Goal: Information Seeking & Learning: Compare options

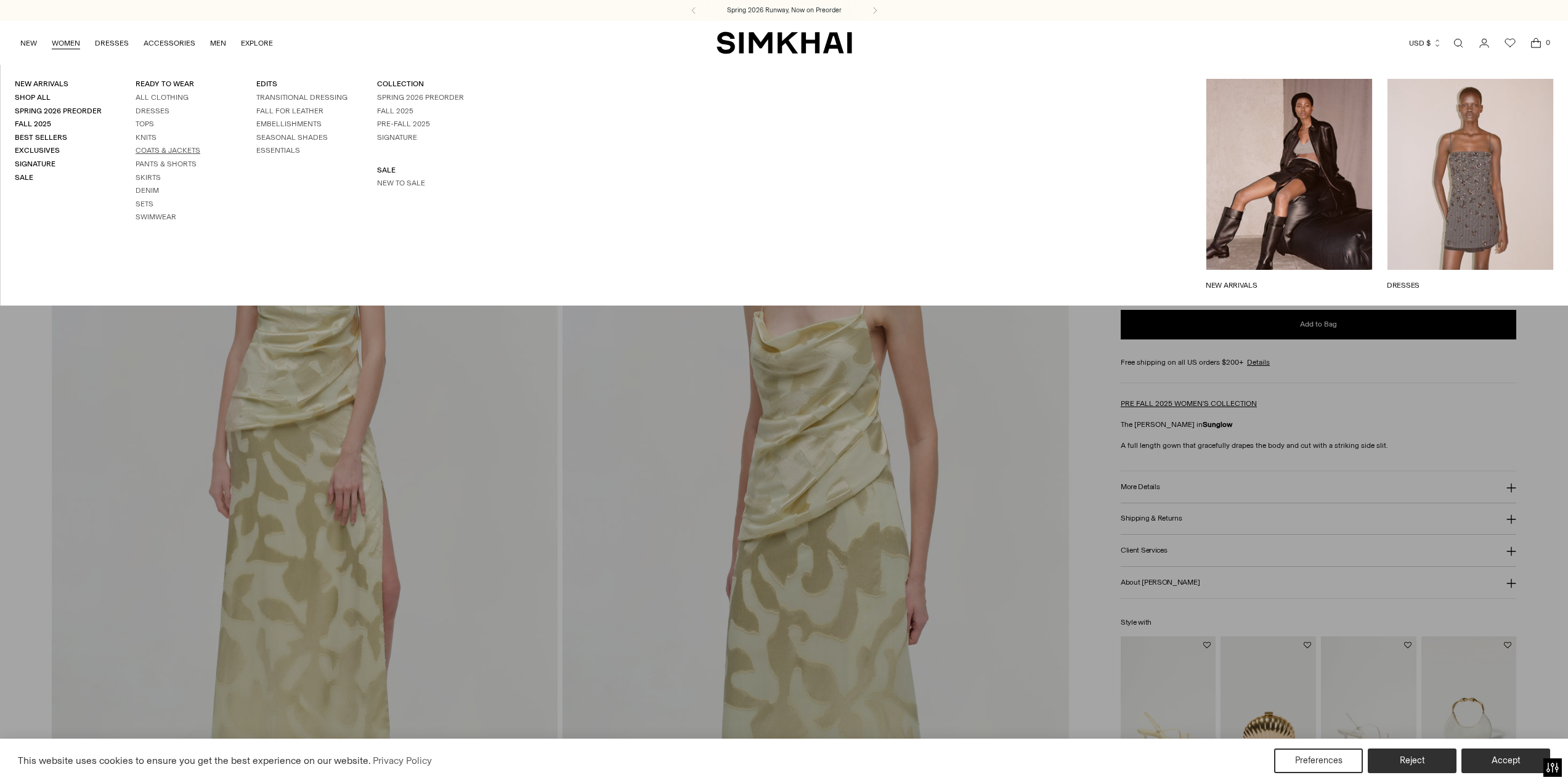
click at [186, 151] on link "Coats & Jackets" at bounding box center [168, 150] width 65 height 8
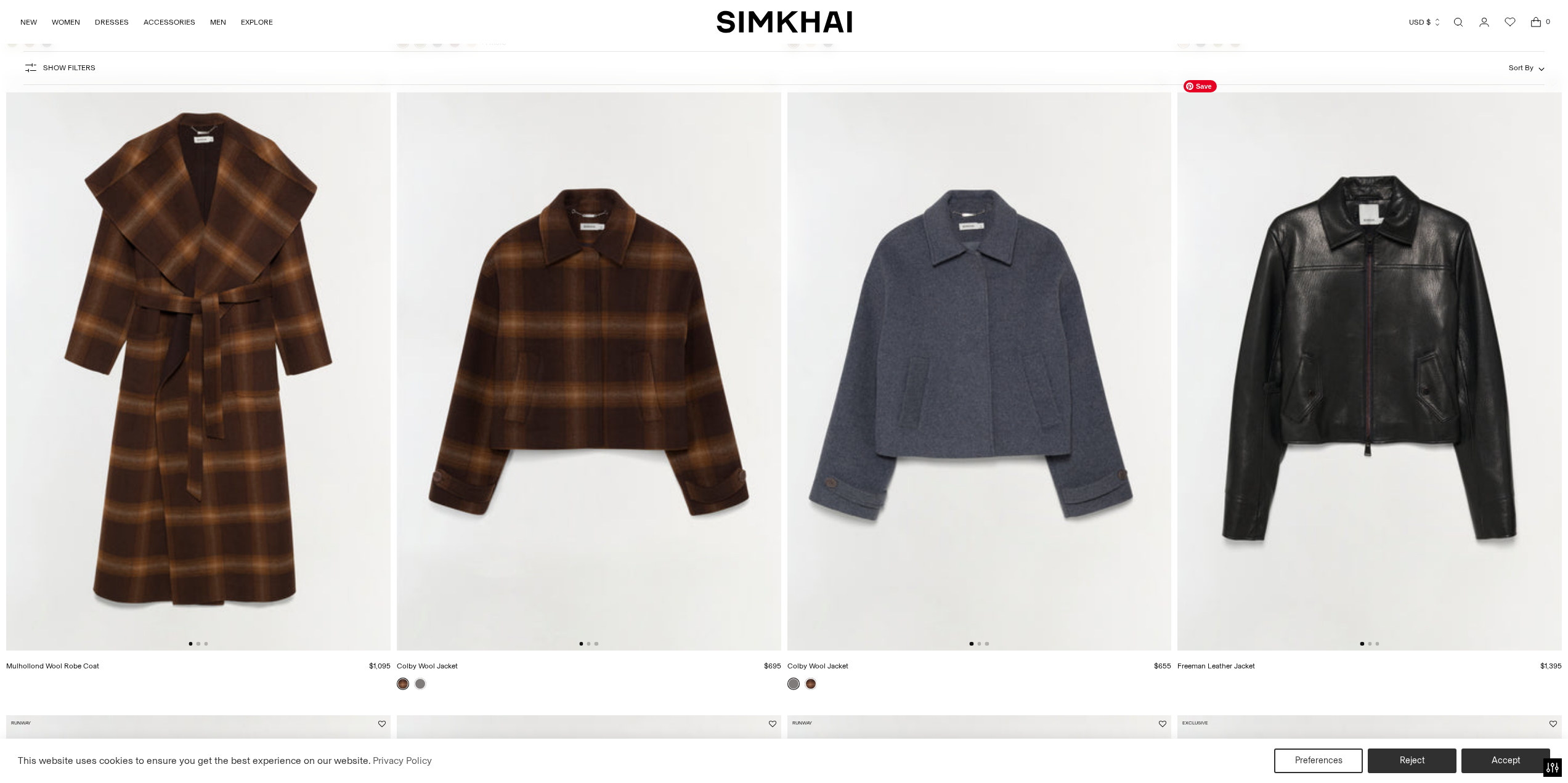
scroll to position [740, 0]
click at [1332, 328] on img at bounding box center [1369, 362] width 385 height 577
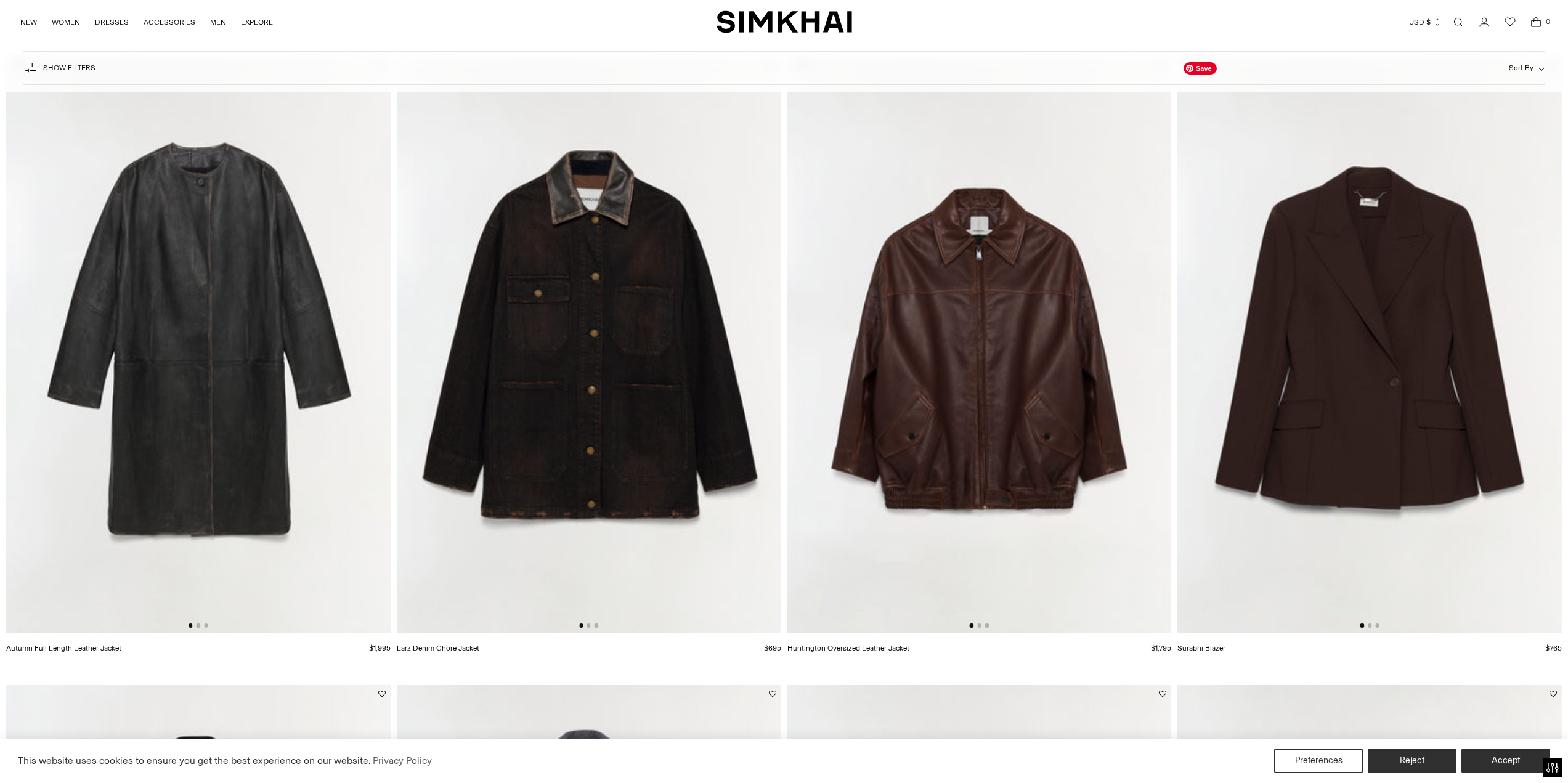
scroll to position [1541, 0]
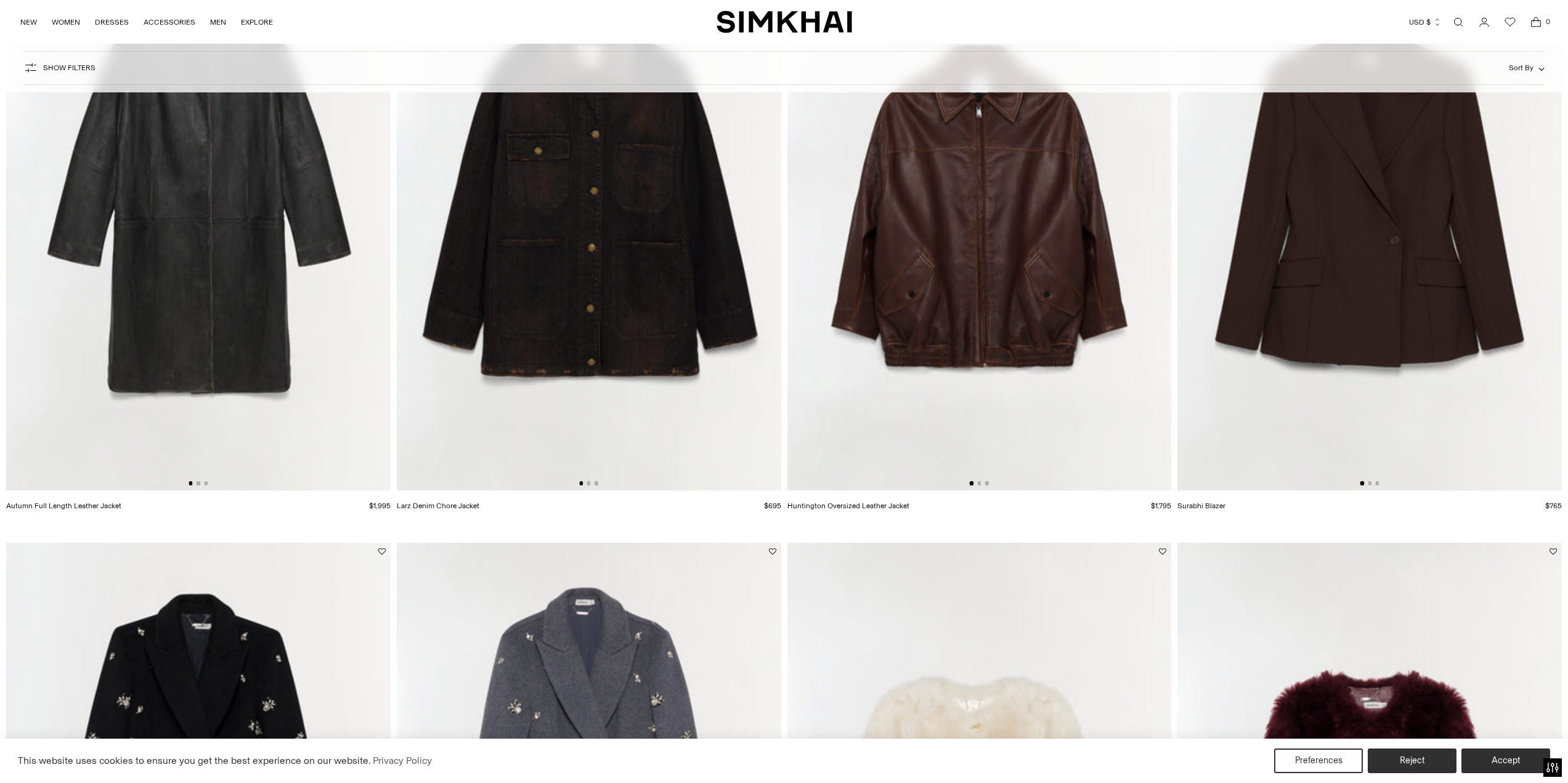
click at [925, 324] on img at bounding box center [980, 202] width 385 height 577
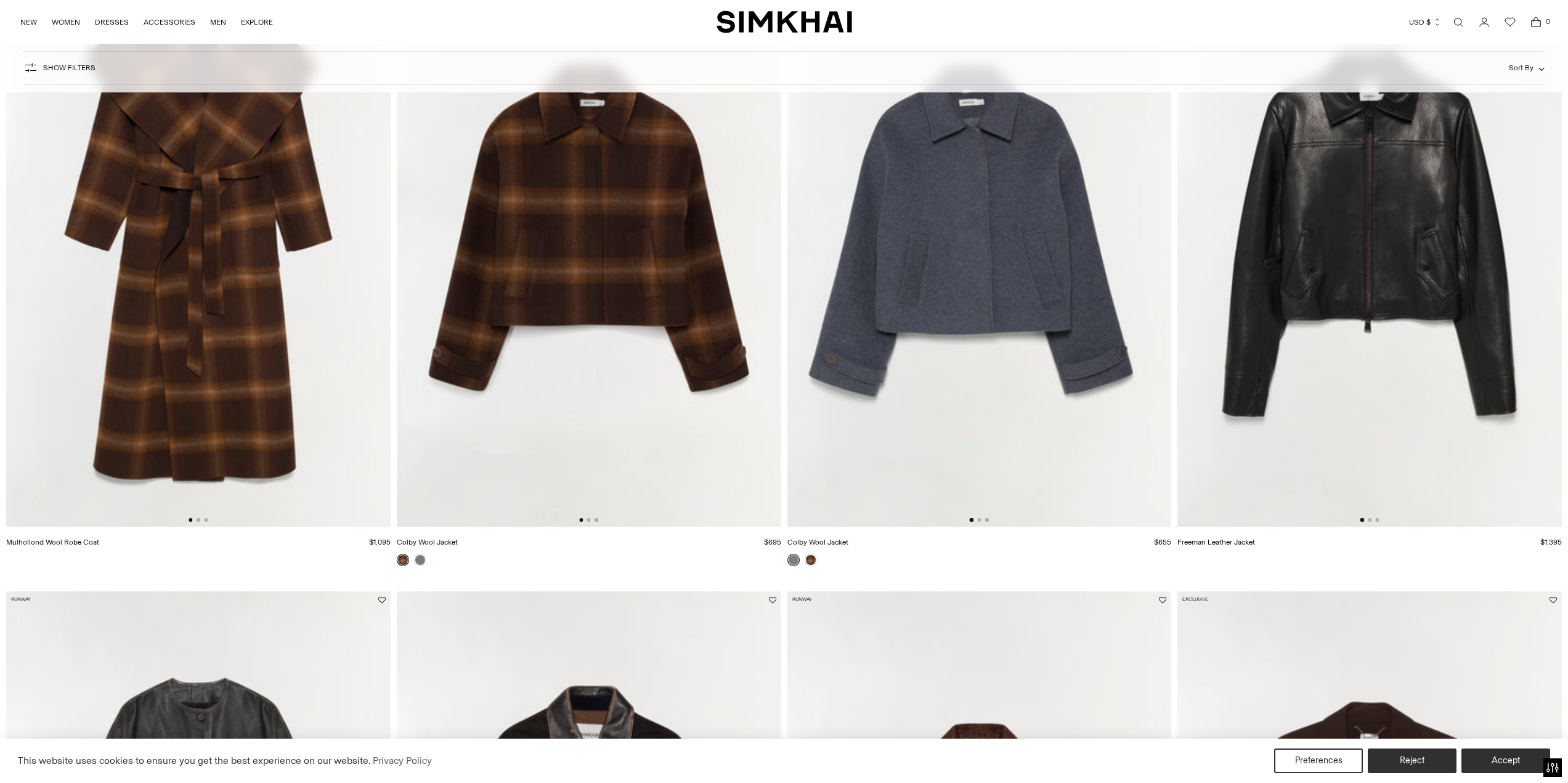
scroll to position [0, 1]
click at [1373, 286] on img at bounding box center [1369, 238] width 385 height 577
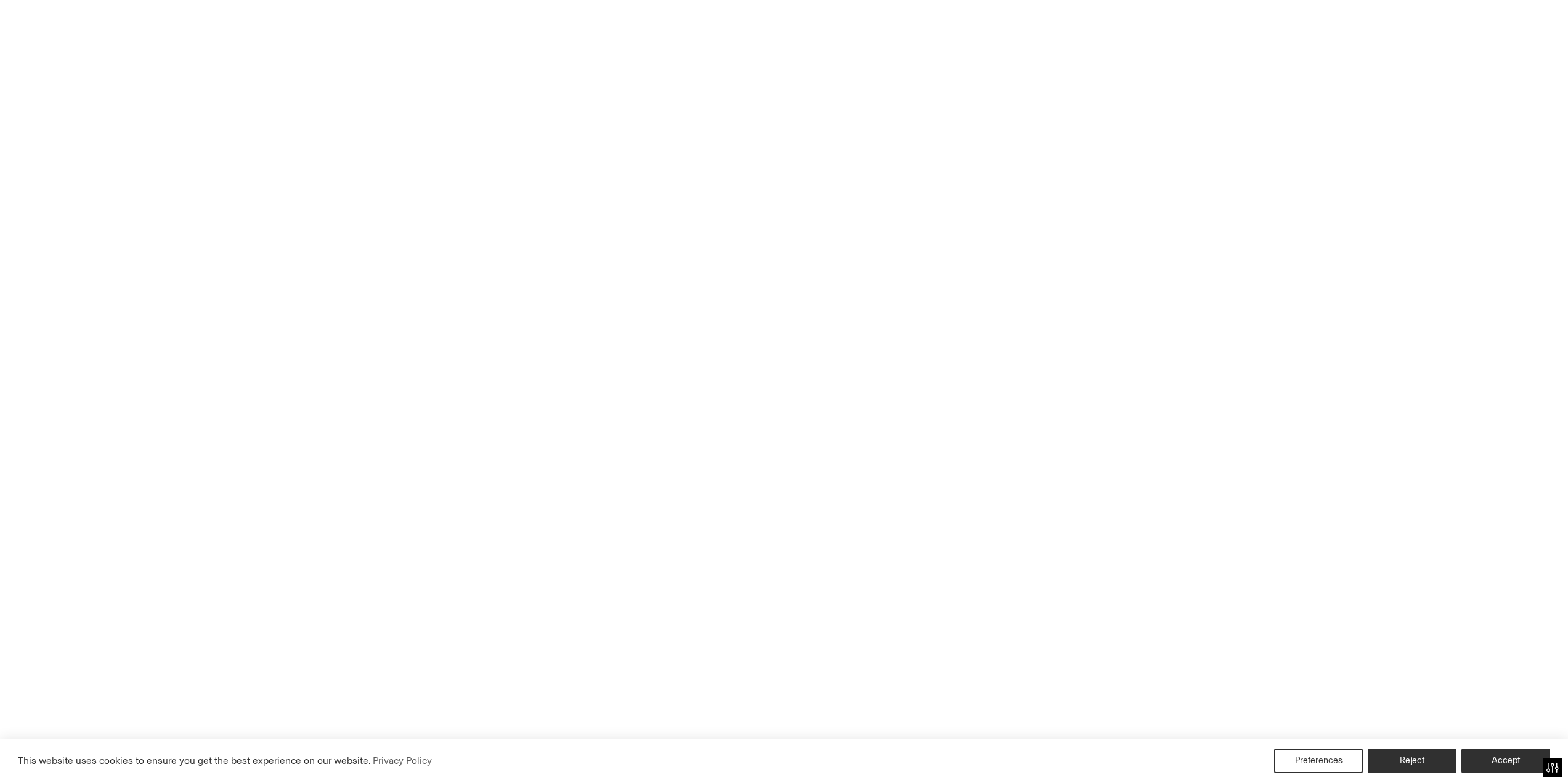
scroll to position [0, 0]
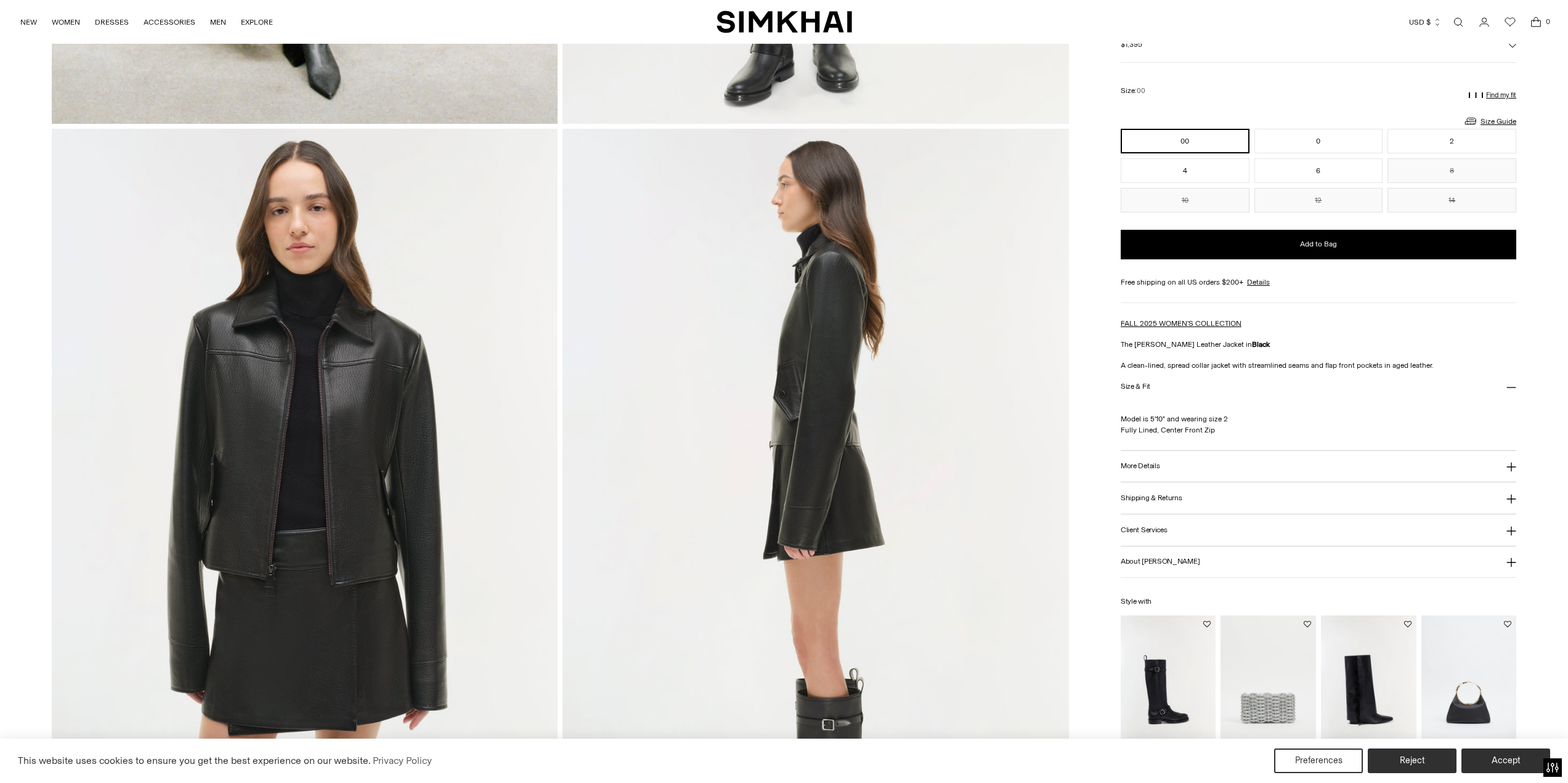
scroll to position [924, 0]
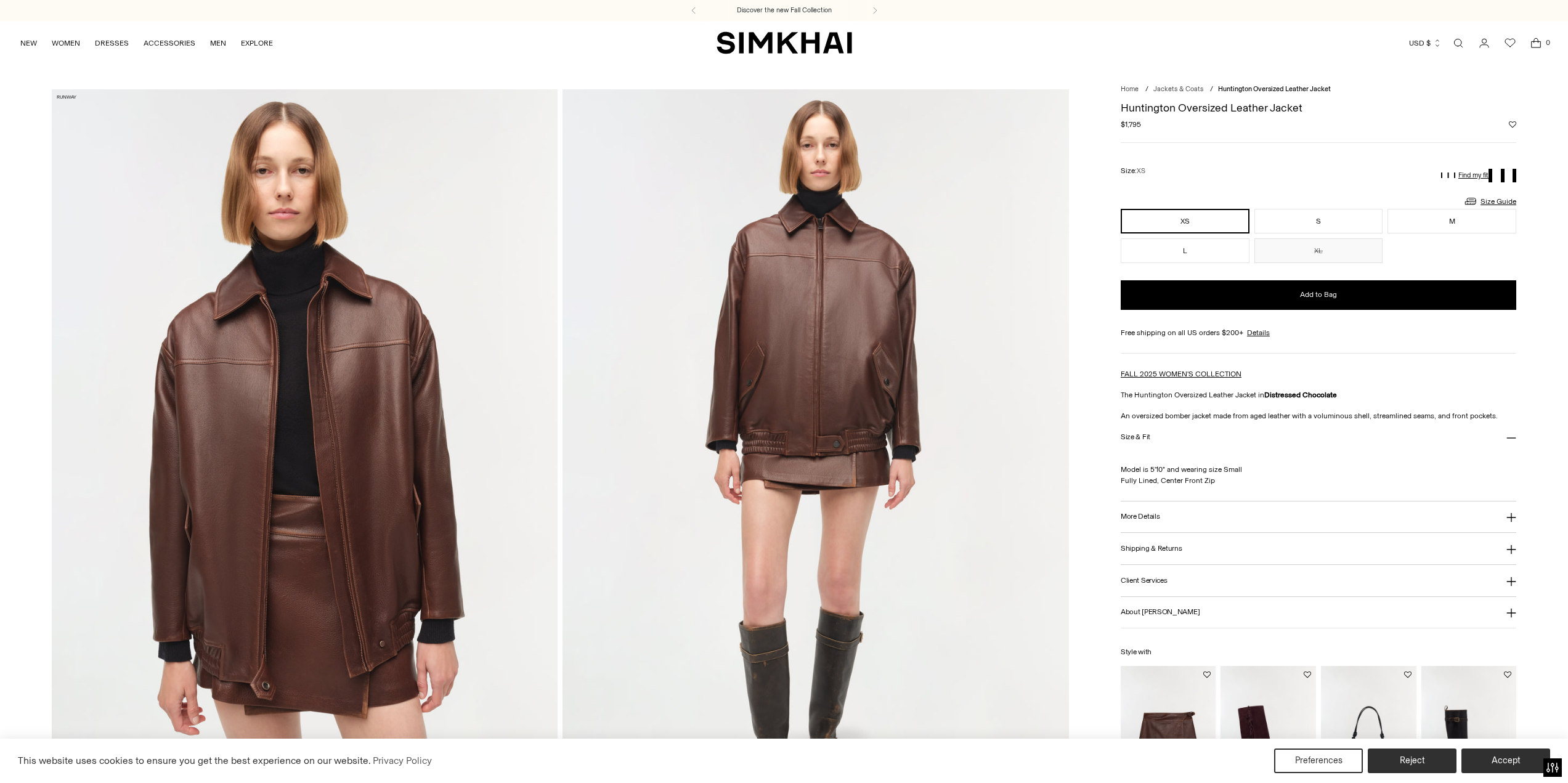
scroll to position [61, 0]
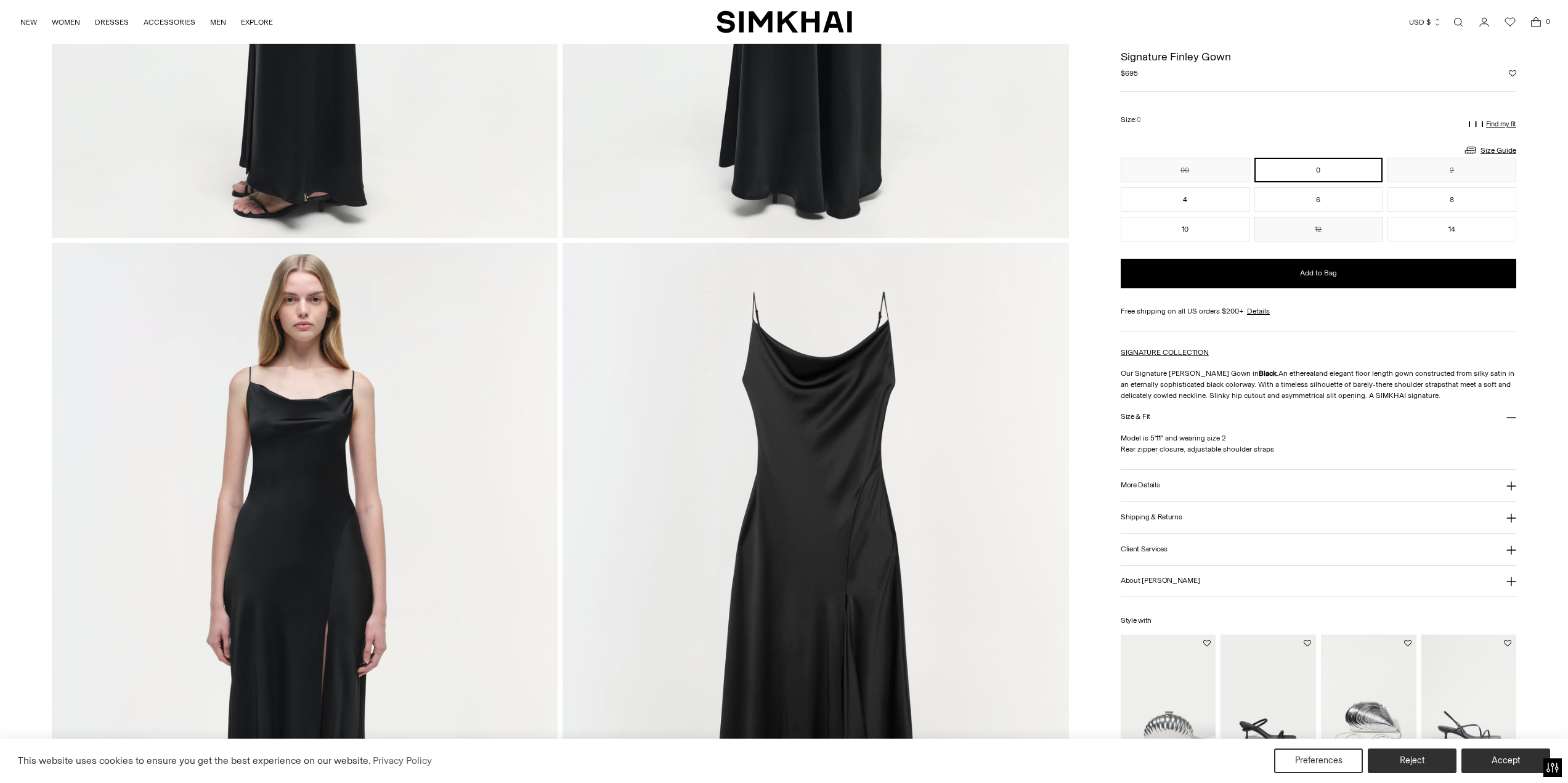
scroll to position [1294, 0]
